Goal: Navigation & Orientation: Find specific page/section

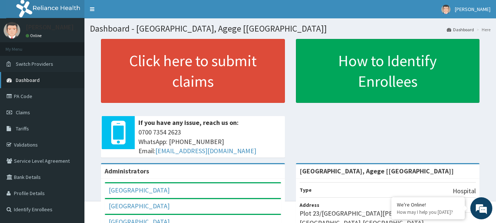
click at [41, 83] on link "Dashboard" at bounding box center [42, 80] width 84 height 16
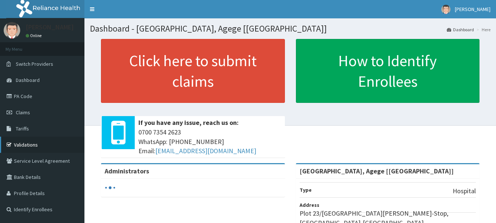
click at [41, 146] on link "Validations" at bounding box center [42, 144] width 84 height 16
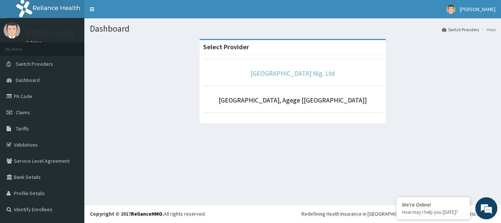
click at [320, 73] on link "[GEOGRAPHIC_DATA] Nig. Ltd" at bounding box center [293, 73] width 84 height 8
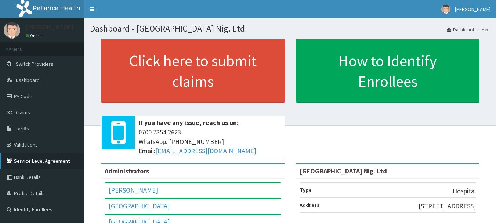
click at [40, 153] on link "Service Level Agreement" at bounding box center [42, 161] width 84 height 16
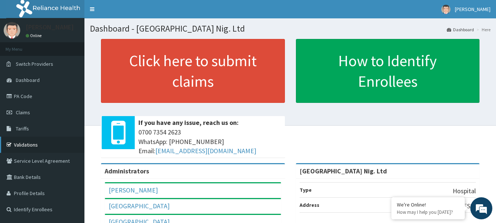
click at [40, 144] on link "Validations" at bounding box center [42, 144] width 84 height 16
